Goal: Information Seeking & Learning: Understand process/instructions

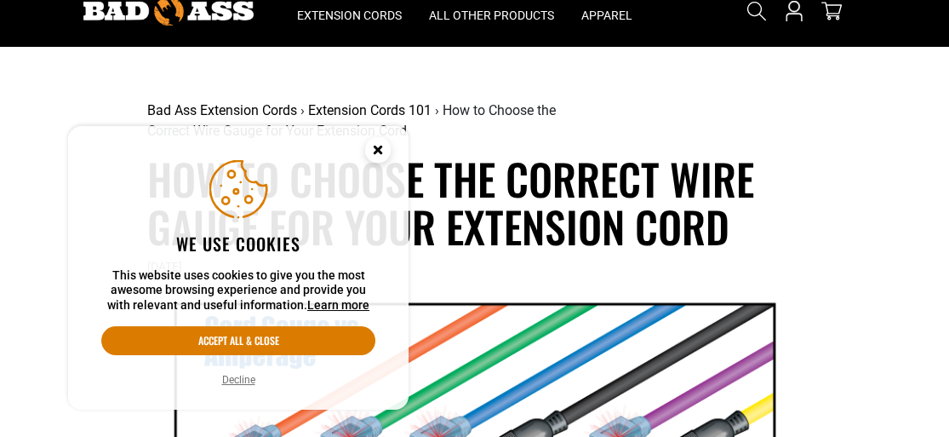
scroll to position [67, 0]
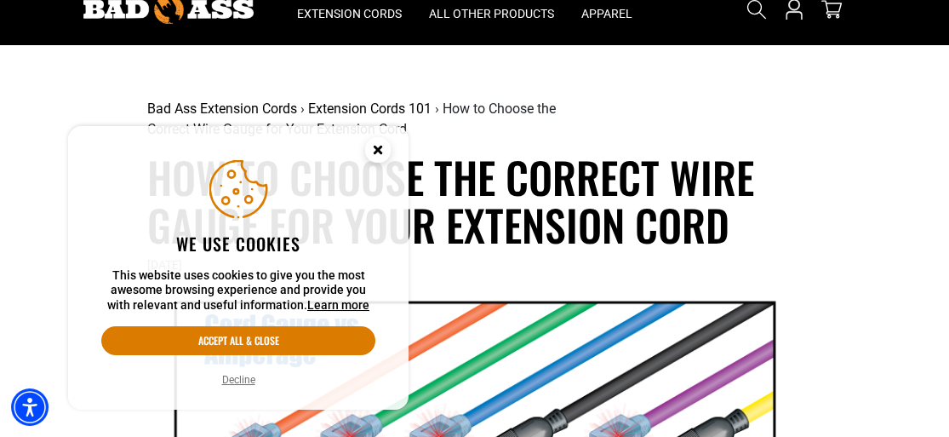
click at [247, 375] on button "Decline" at bounding box center [238, 379] width 43 height 17
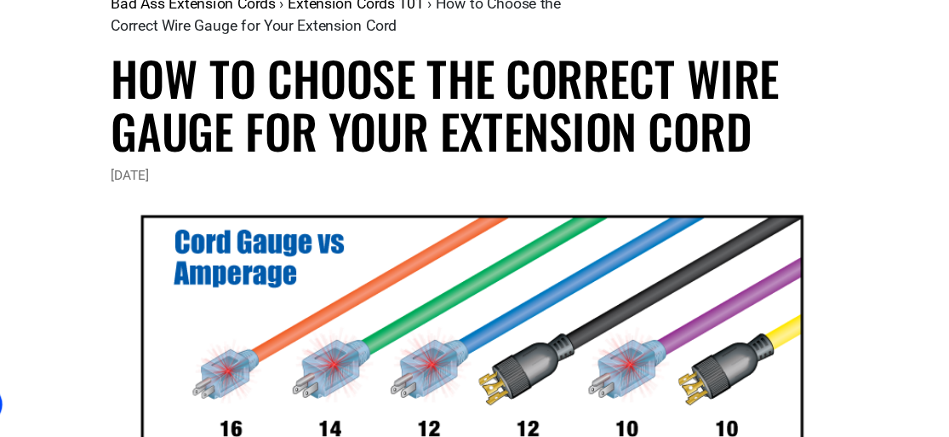
scroll to position [150, 0]
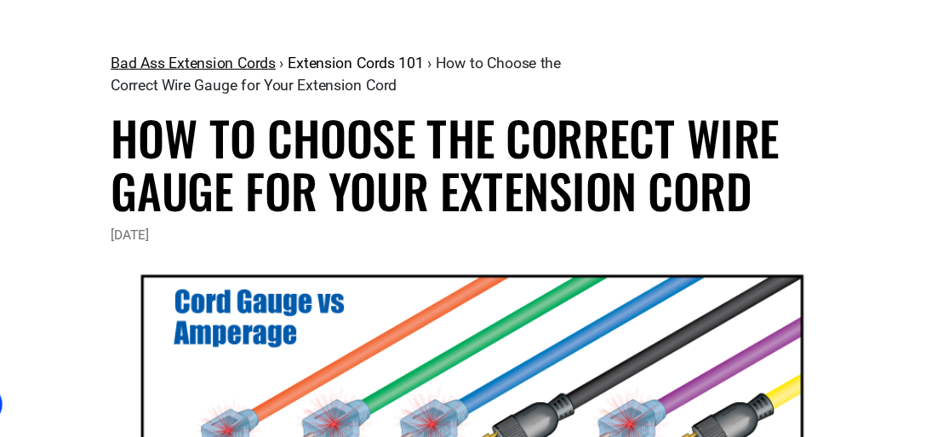
scroll to position [84, 0]
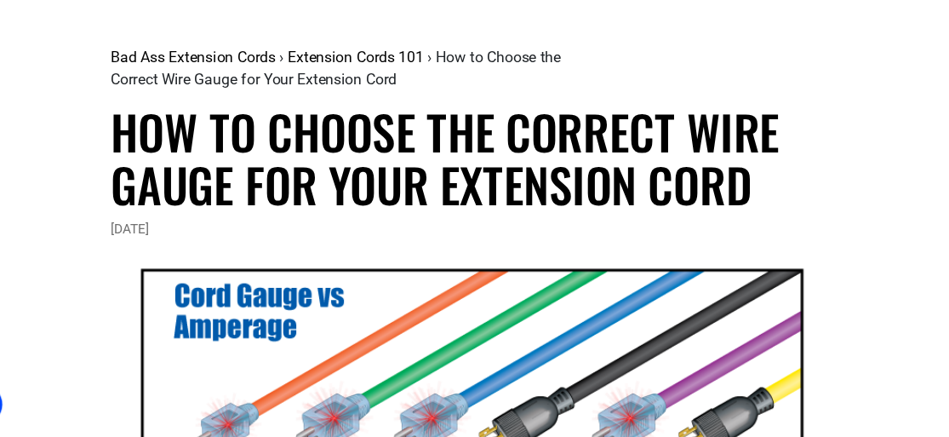
click at [163, 131] on div "Bad Ass Extension Cords › Extension Cords 101 › How to Choose the Correct Wire …" at bounding box center [365, 102] width 437 height 66
click at [152, 151] on h1 "How to Choose the Correct Wire Gauge for Your Extension Cord" at bounding box center [474, 182] width 655 height 95
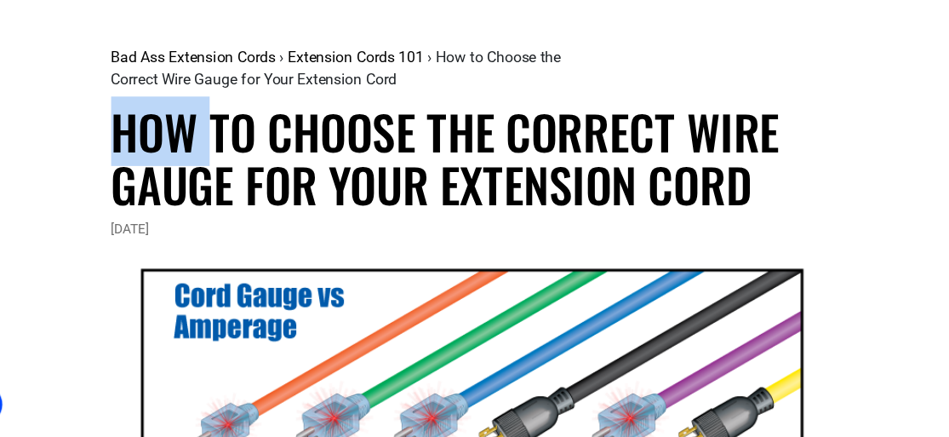
click at [152, 151] on h1 "How to Choose the Correct Wire Gauge for Your Extension Cord" at bounding box center [474, 182] width 655 height 95
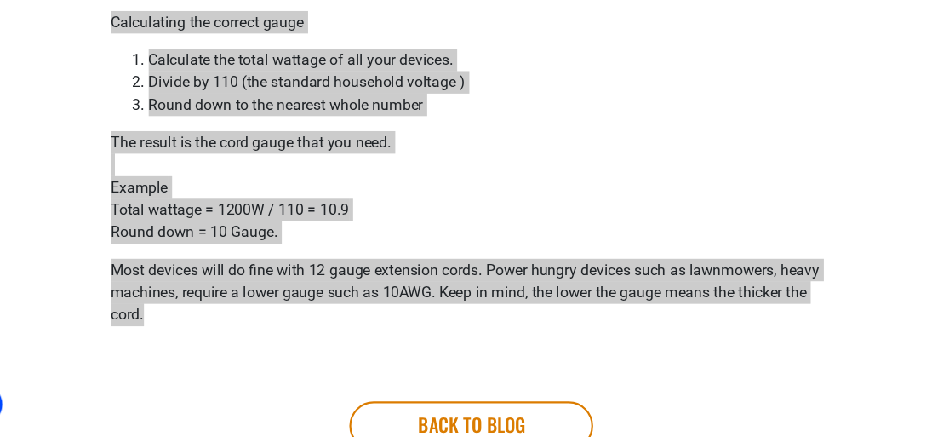
scroll to position [845, 0]
